Goal: Task Accomplishment & Management: Use online tool/utility

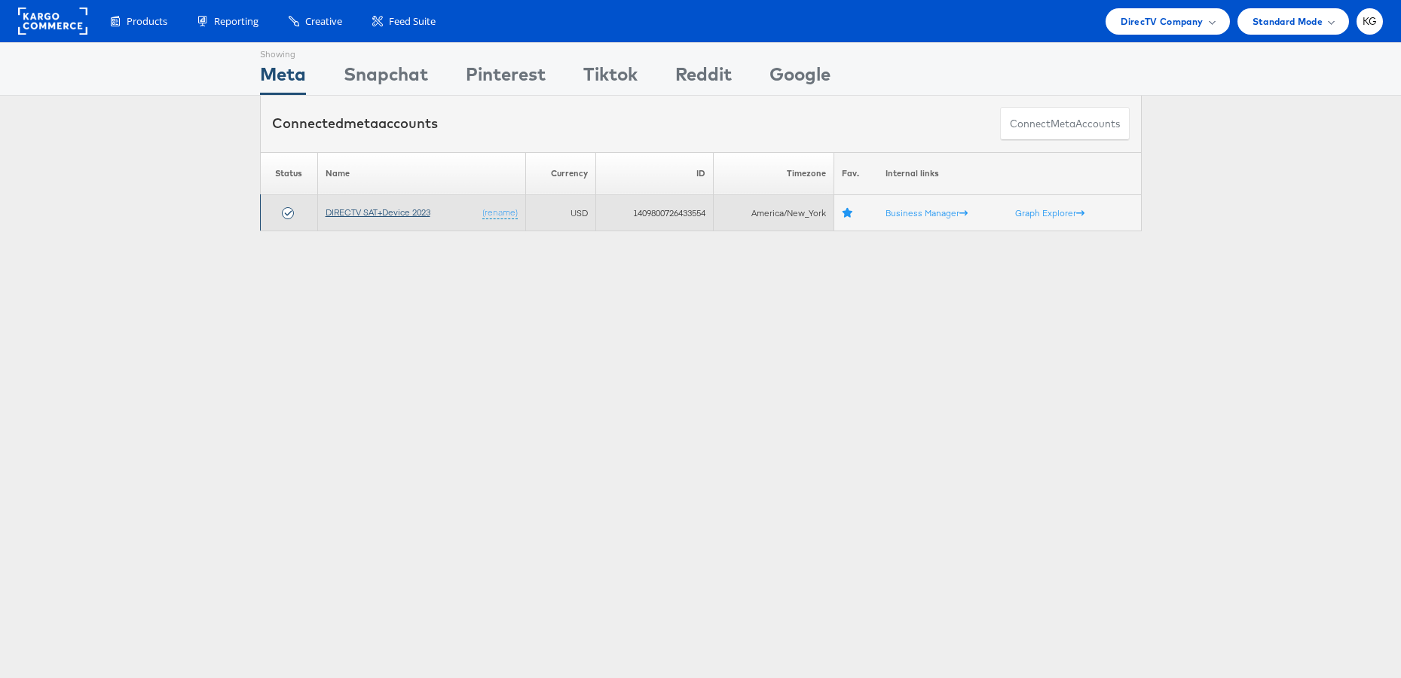
click at [386, 213] on link "DIRECTV SAT+Device 2023" at bounding box center [378, 212] width 105 height 11
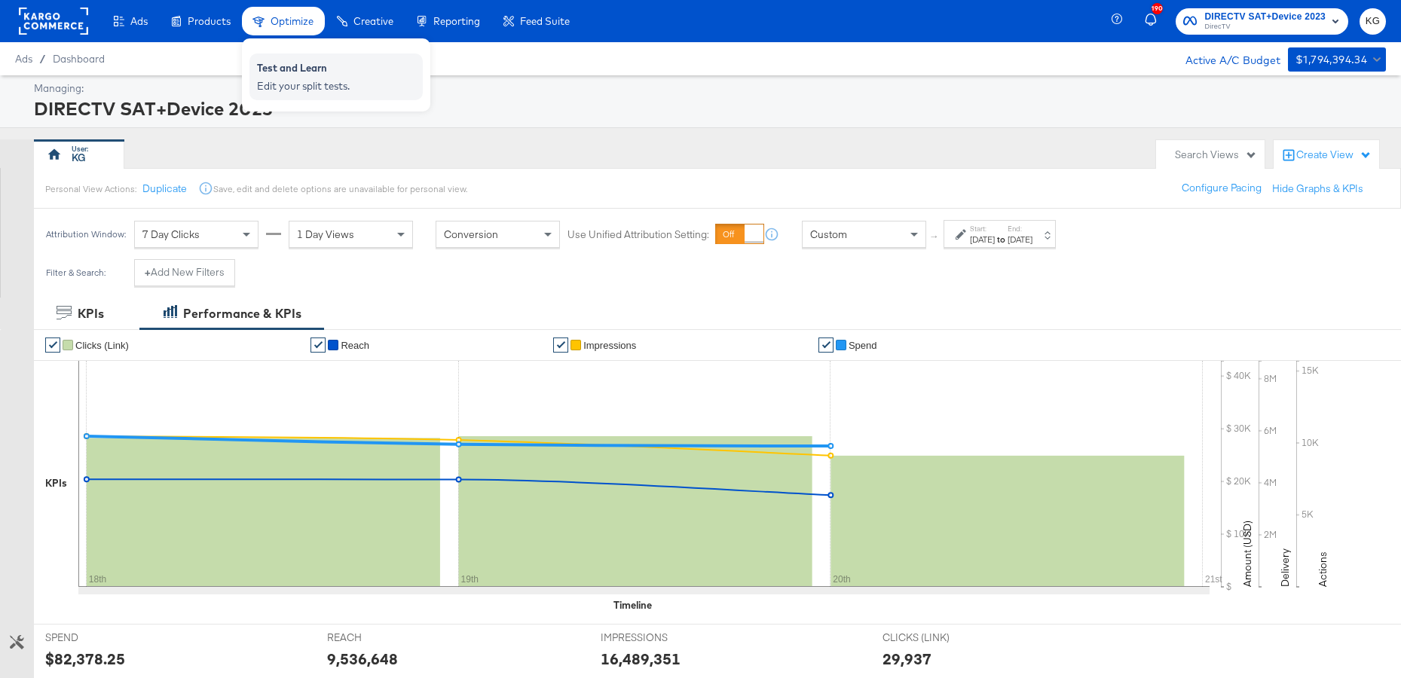
click at [306, 64] on div "Test and Learn" at bounding box center [336, 70] width 158 height 18
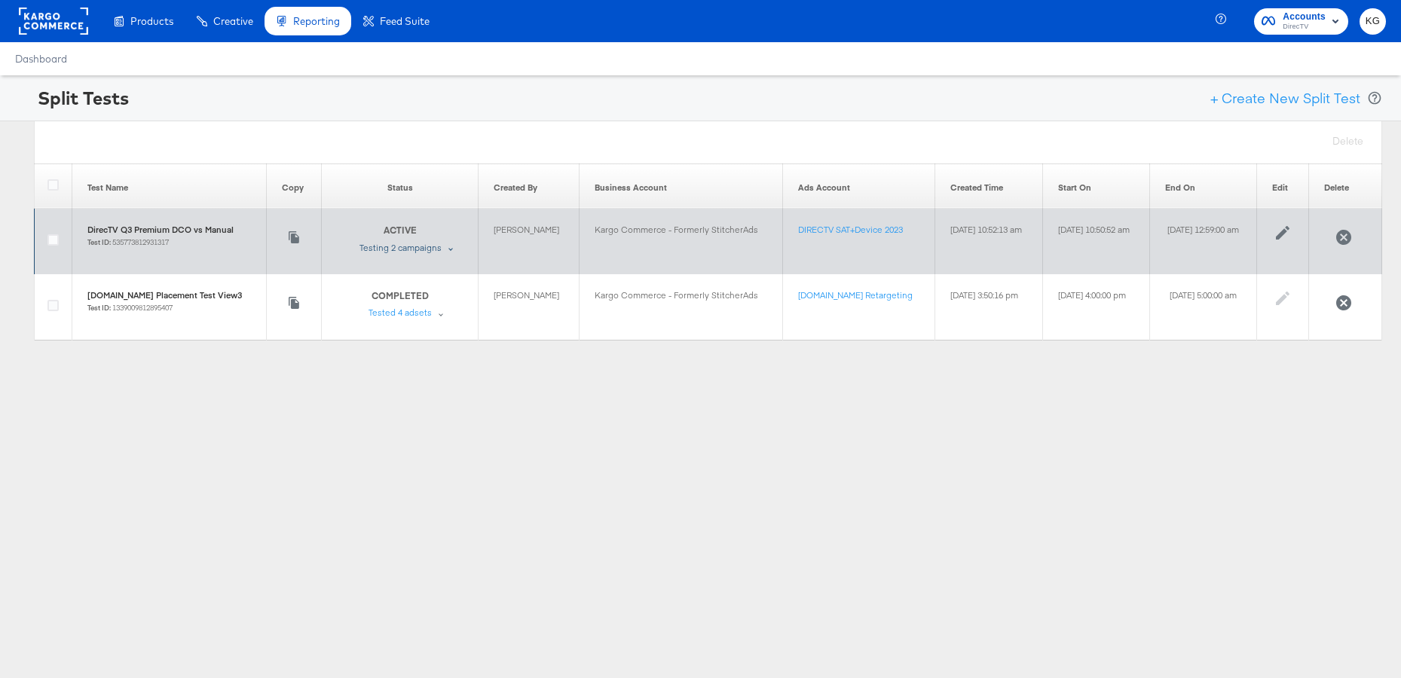
click at [394, 250] on div "Testing 2 campaigns" at bounding box center [401, 248] width 82 height 12
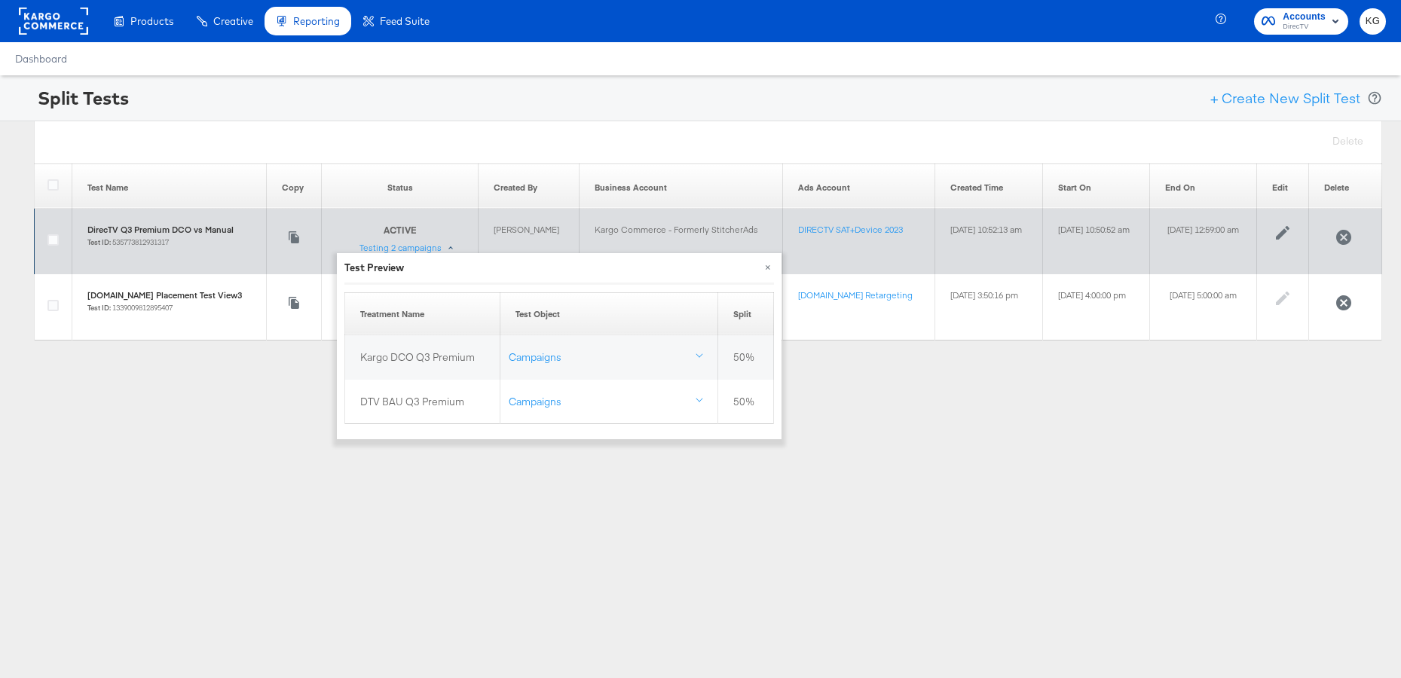
click at [45, 240] on div at bounding box center [53, 241] width 37 height 14
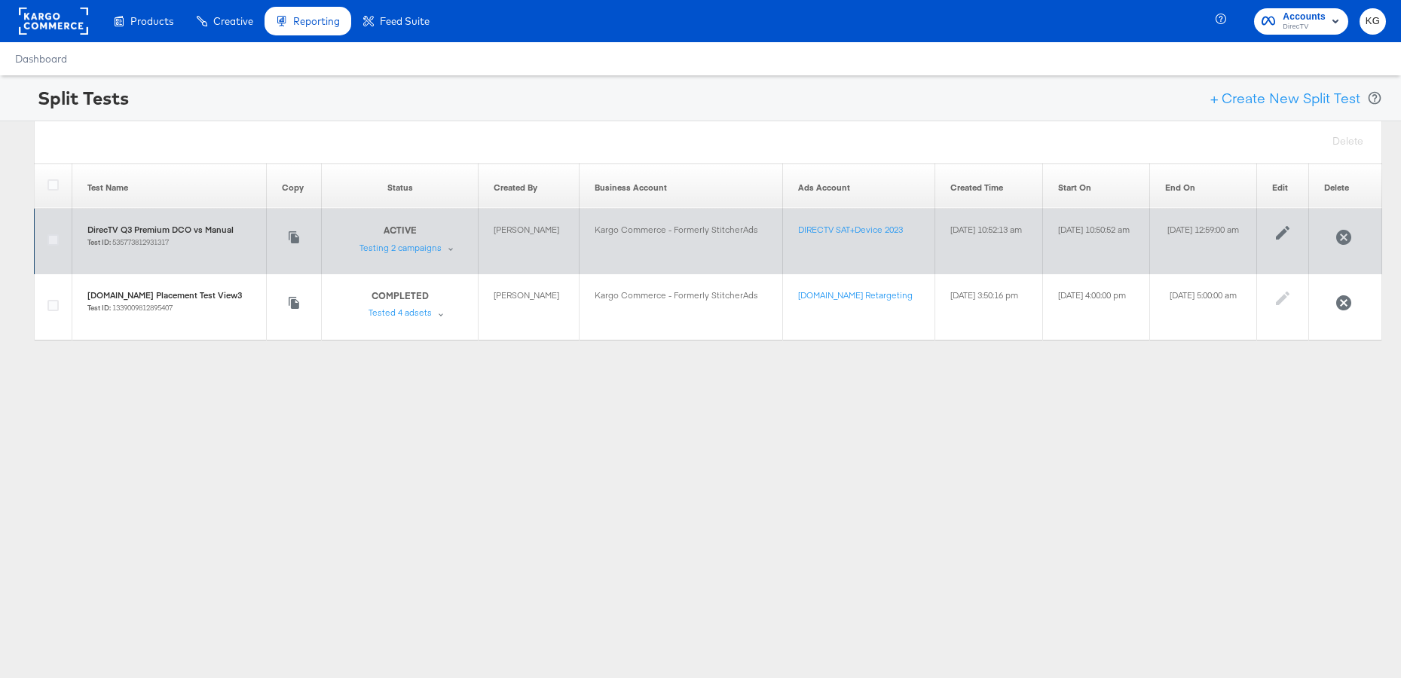
click at [54, 241] on icon at bounding box center [52, 239] width 11 height 11
click at [0, 0] on input "checkbox" at bounding box center [0, 0] width 0 height 0
click at [417, 251] on div "ACTIVE Test is ongoing Testing 2 campaigns" at bounding box center [410, 238] width 100 height 29
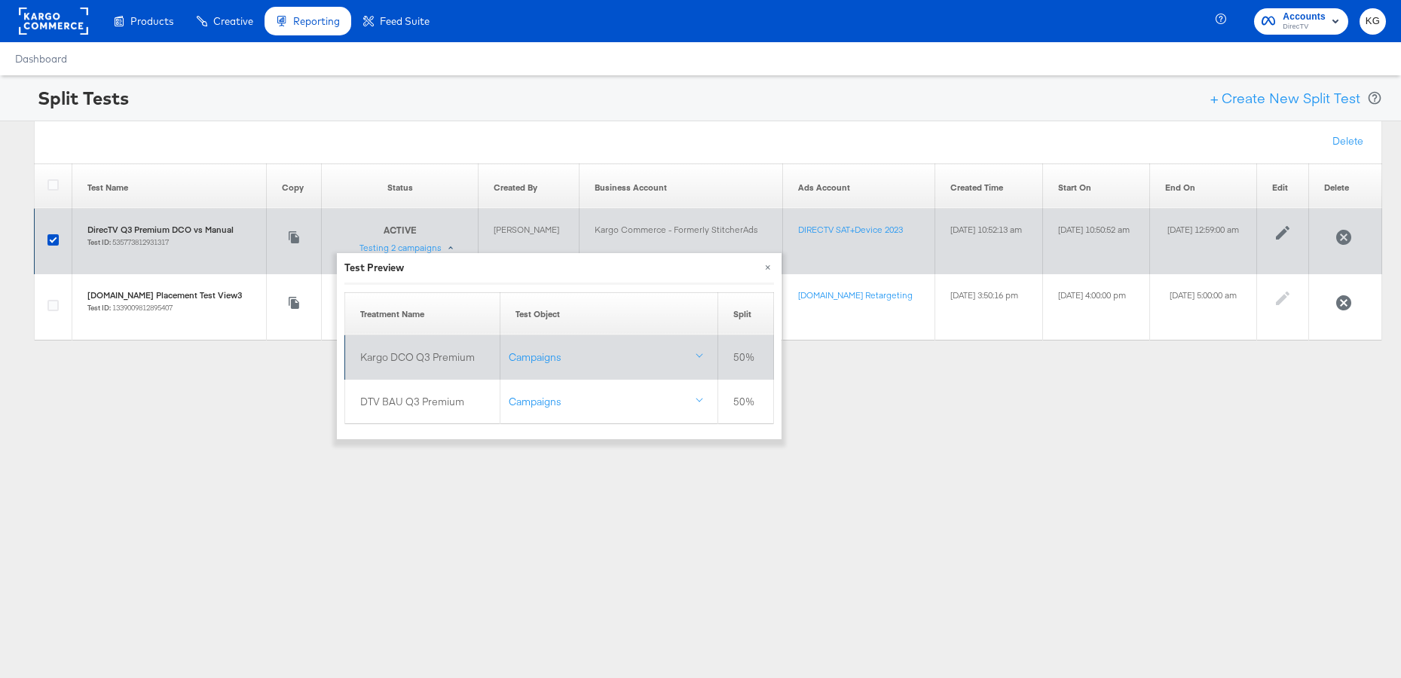
click at [431, 354] on td "Kargo DCO Q3 Premium" at bounding box center [422, 357] width 155 height 44
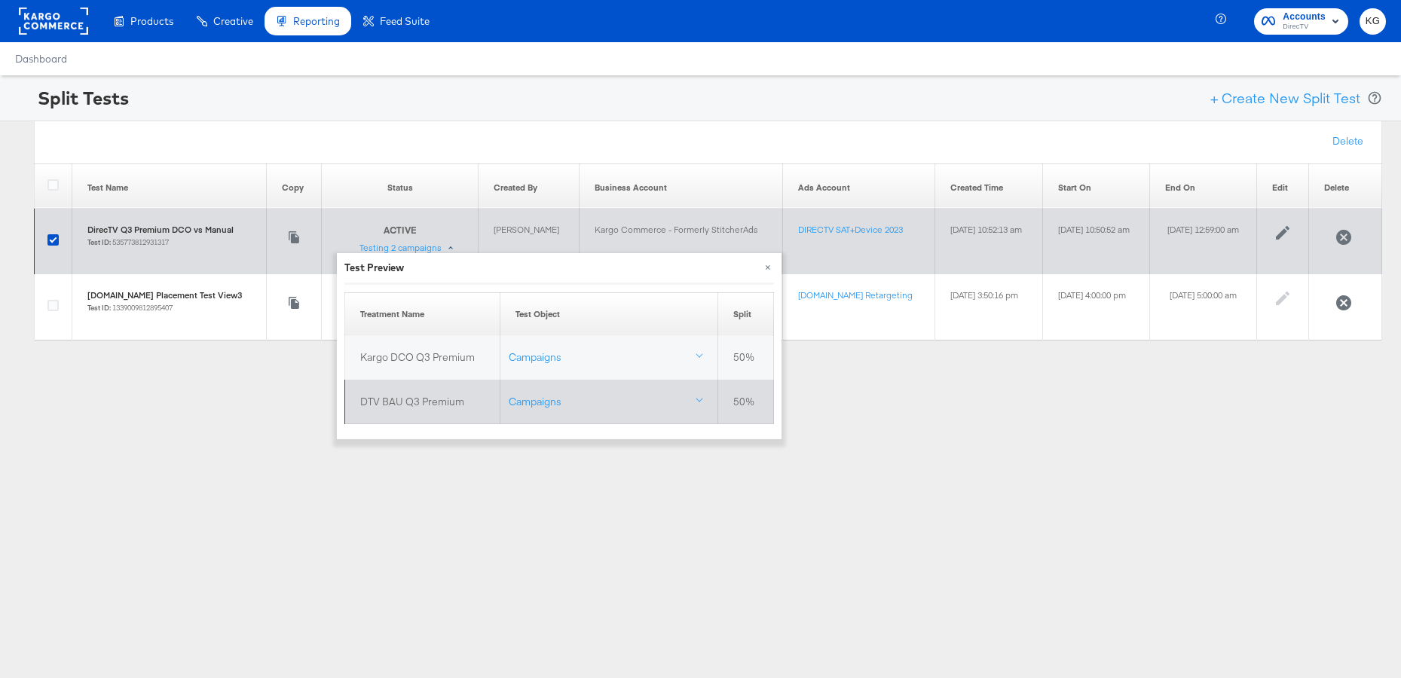
click at [436, 406] on td "DTV BAU Q3 Premium" at bounding box center [422, 402] width 155 height 44
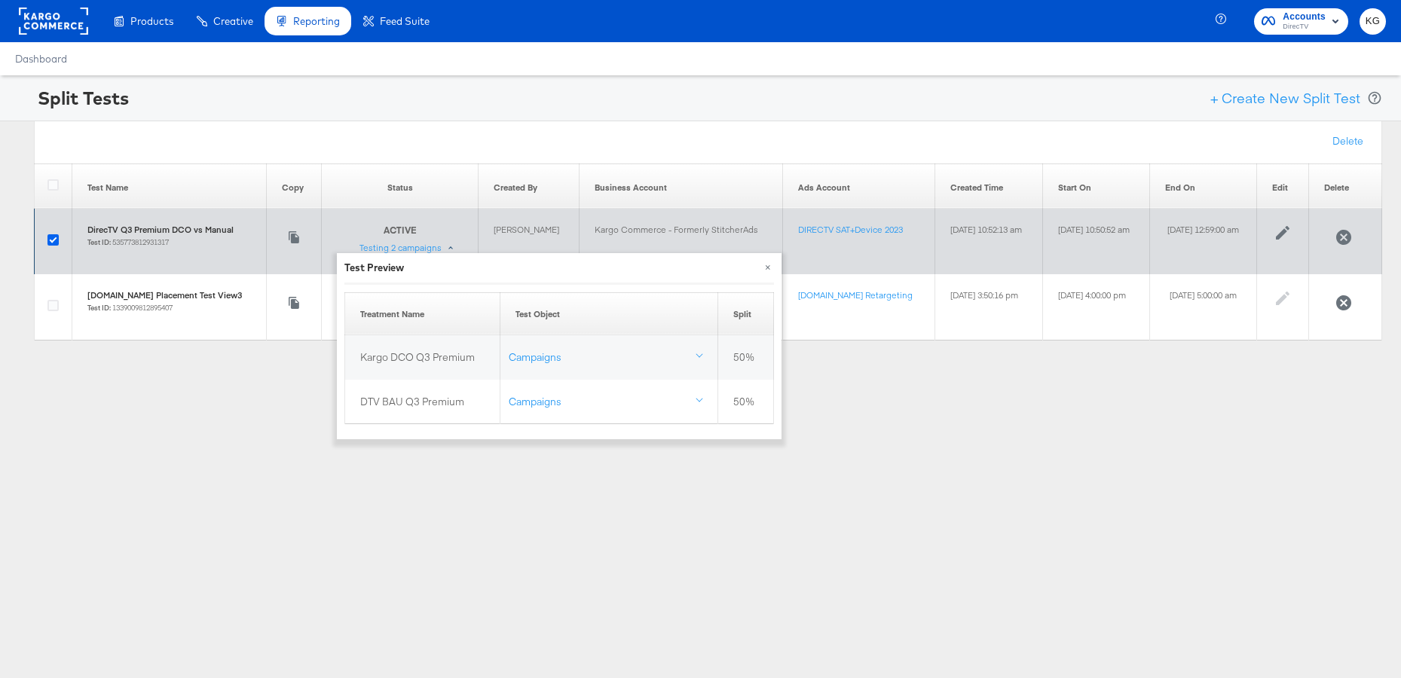
click at [51, 237] on icon at bounding box center [52, 239] width 11 height 11
click at [0, 0] on input "checkbox" at bounding box center [0, 0] width 0 height 0
